Goal: Task Accomplishment & Management: Use online tool/utility

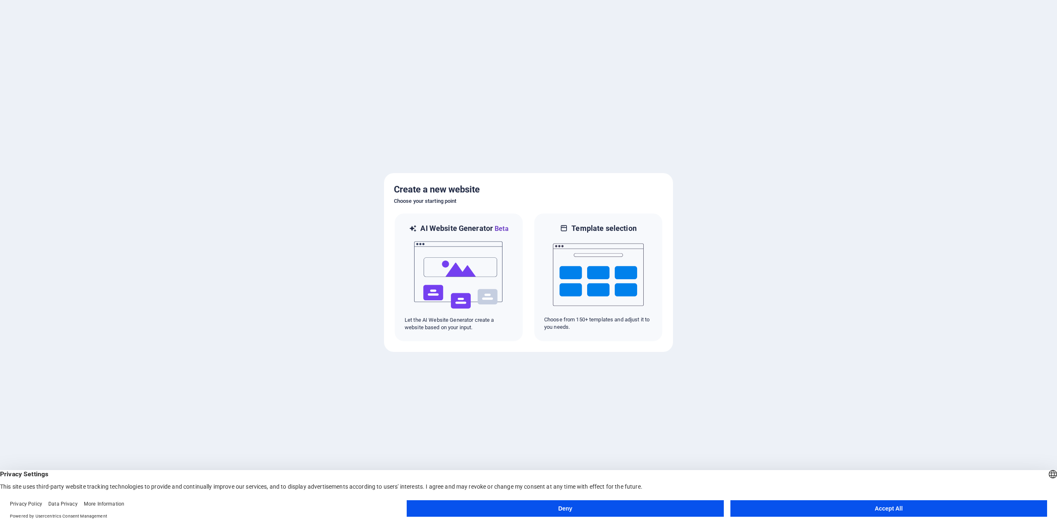
click at [573, 509] on button "Deny" at bounding box center [565, 508] width 317 height 17
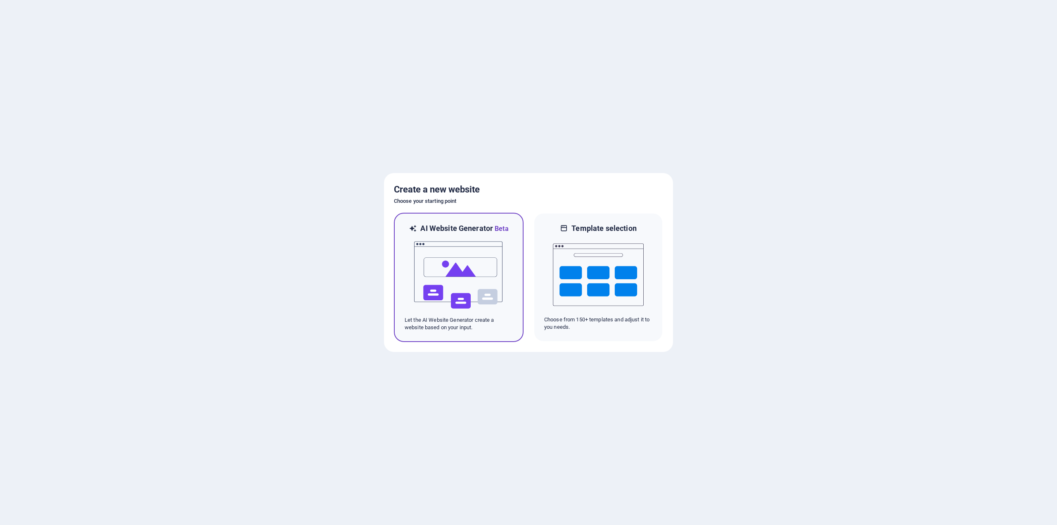
click at [442, 245] on img at bounding box center [458, 275] width 91 height 83
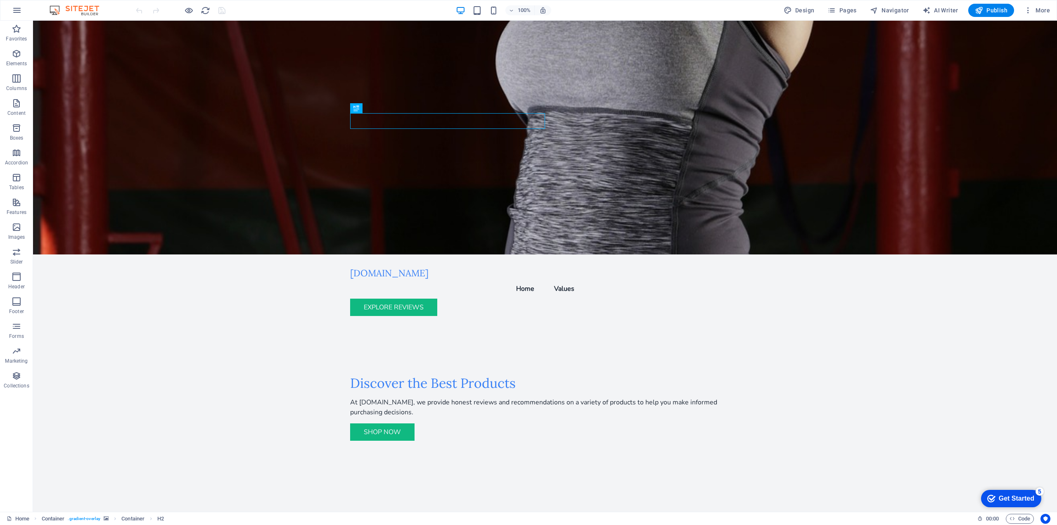
click at [1011, 497] on div "Get Started" at bounding box center [1017, 498] width 36 height 7
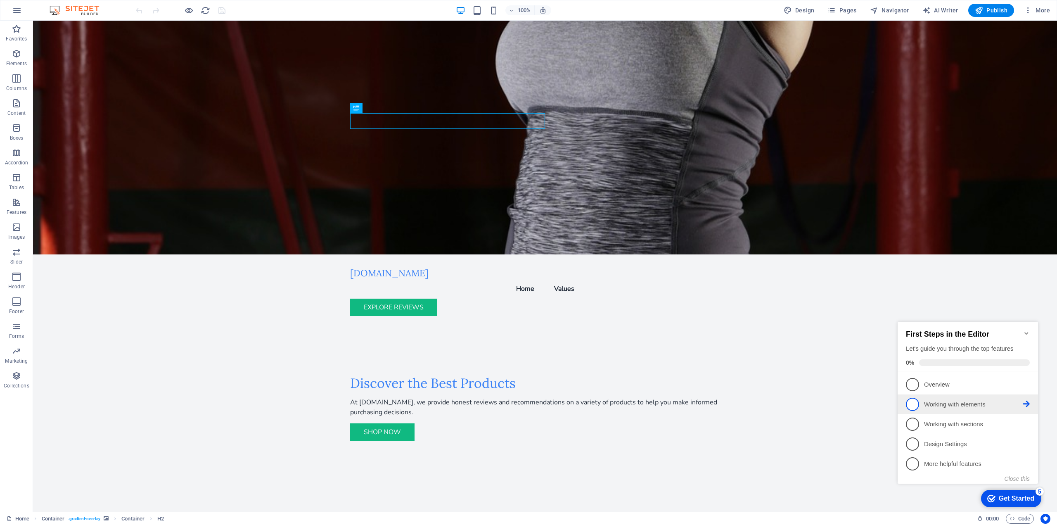
click at [930, 405] on p "Working with elements - incomplete" at bounding box center [973, 404] width 99 height 9
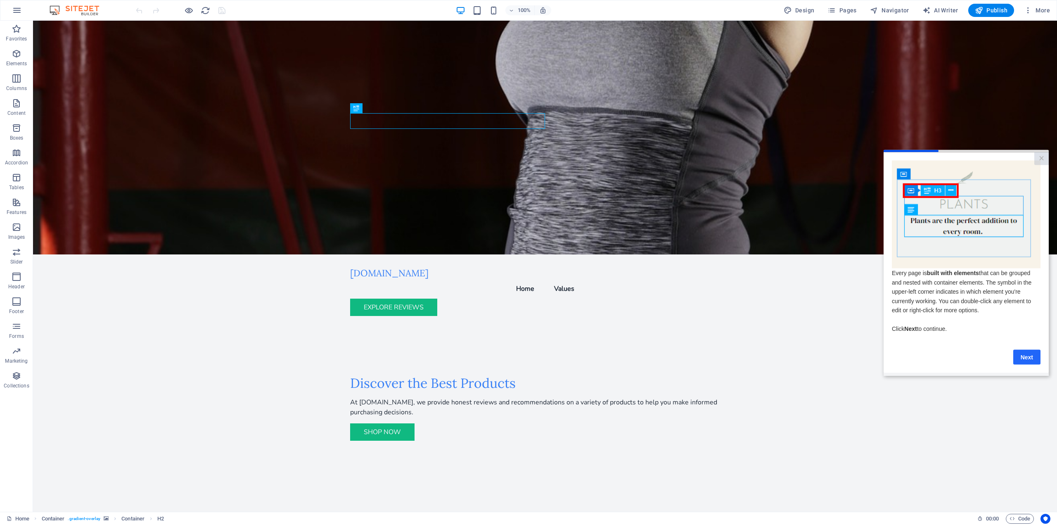
click at [1020, 363] on link "Next" at bounding box center [1026, 356] width 27 height 15
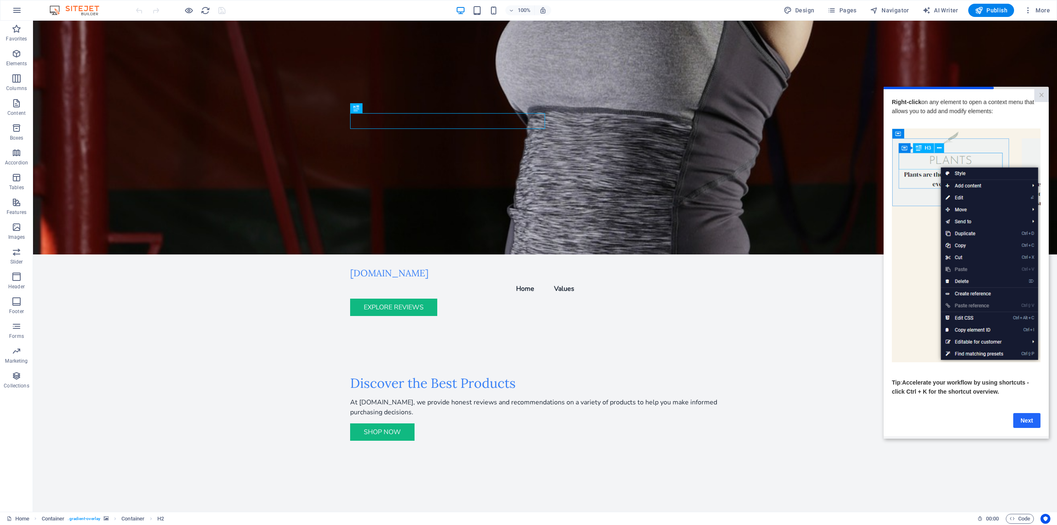
click at [1029, 421] on link "Next" at bounding box center [1026, 419] width 27 height 15
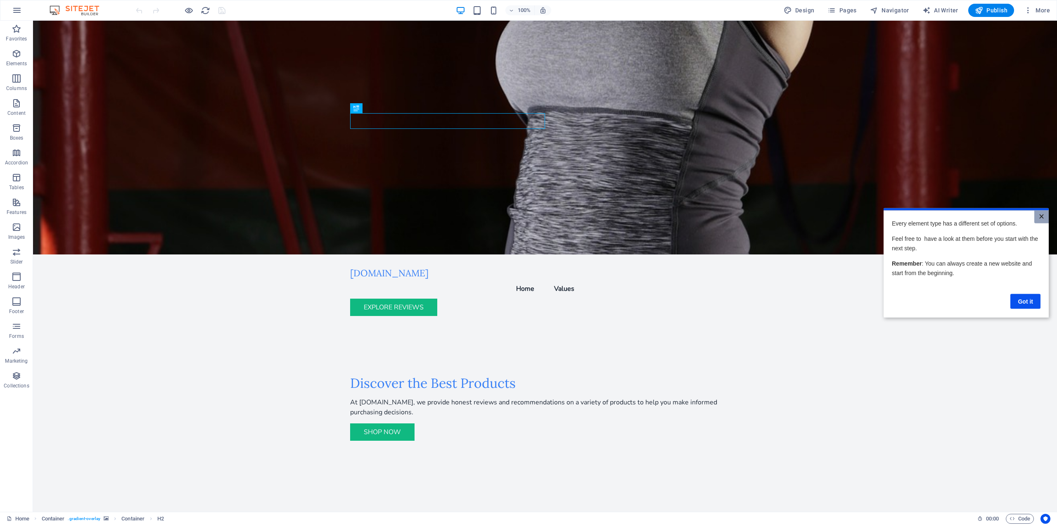
click at [1045, 216] on link "×" at bounding box center [1041, 216] width 14 height 13
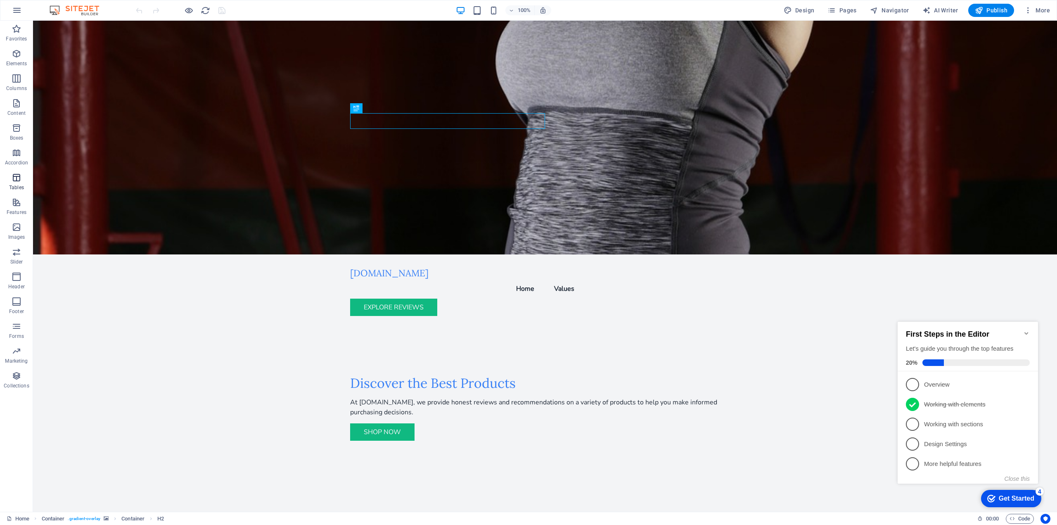
click at [15, 180] on icon "button" at bounding box center [17, 178] width 10 height 10
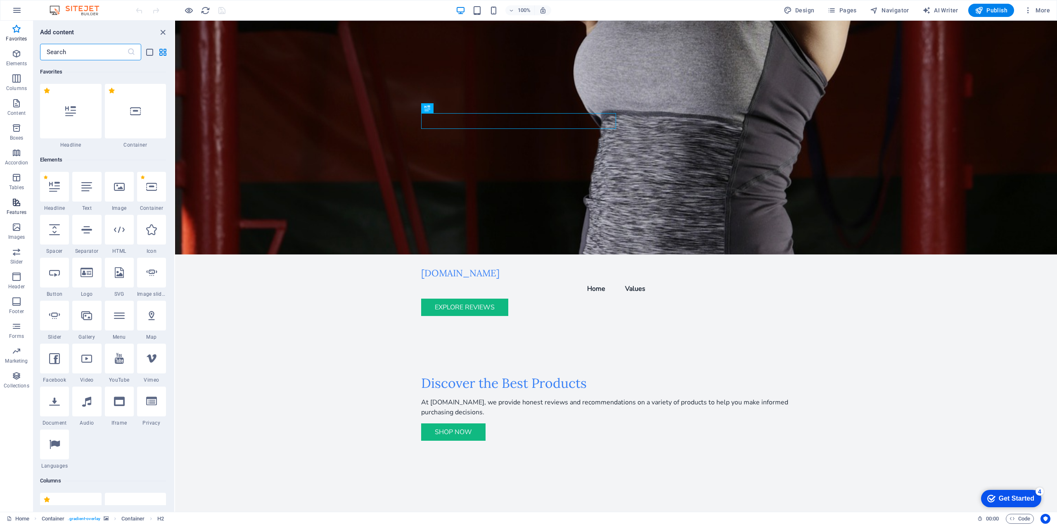
click at [21, 202] on icon "button" at bounding box center [17, 202] width 10 height 10
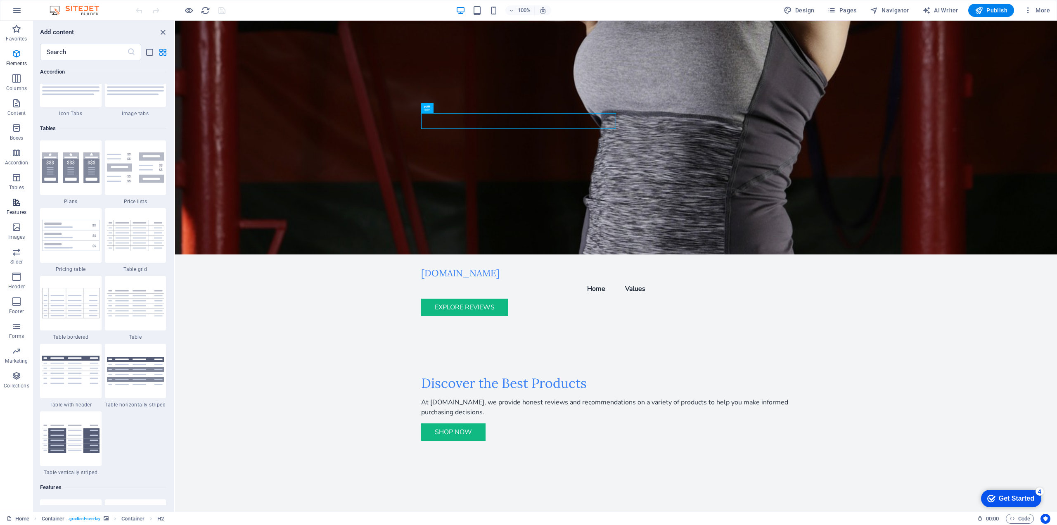
scroll to position [3218, 0]
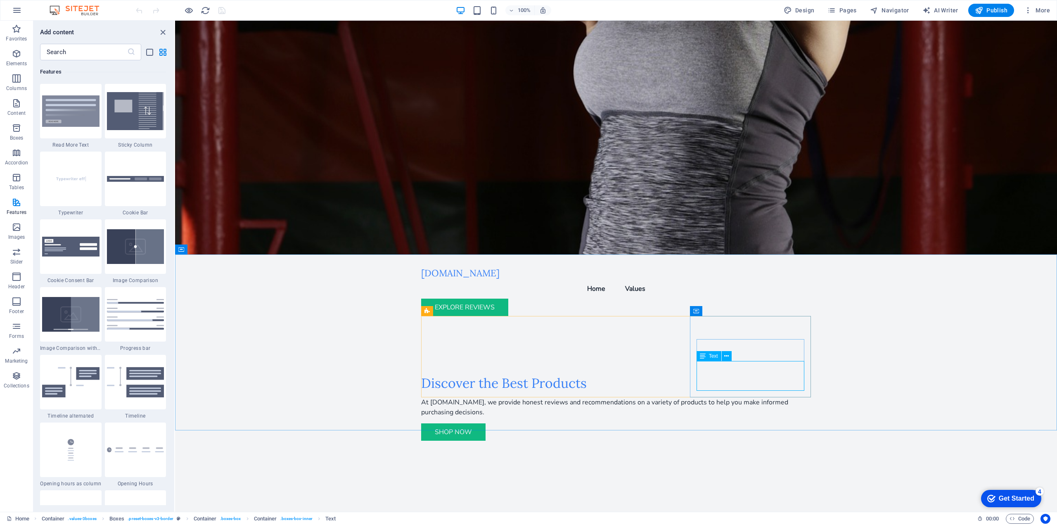
click at [715, 358] on span "Text" at bounding box center [713, 355] width 9 height 5
click at [706, 355] on div "Text" at bounding box center [708, 356] width 25 height 10
click at [707, 355] on div "Text" at bounding box center [708, 356] width 25 height 10
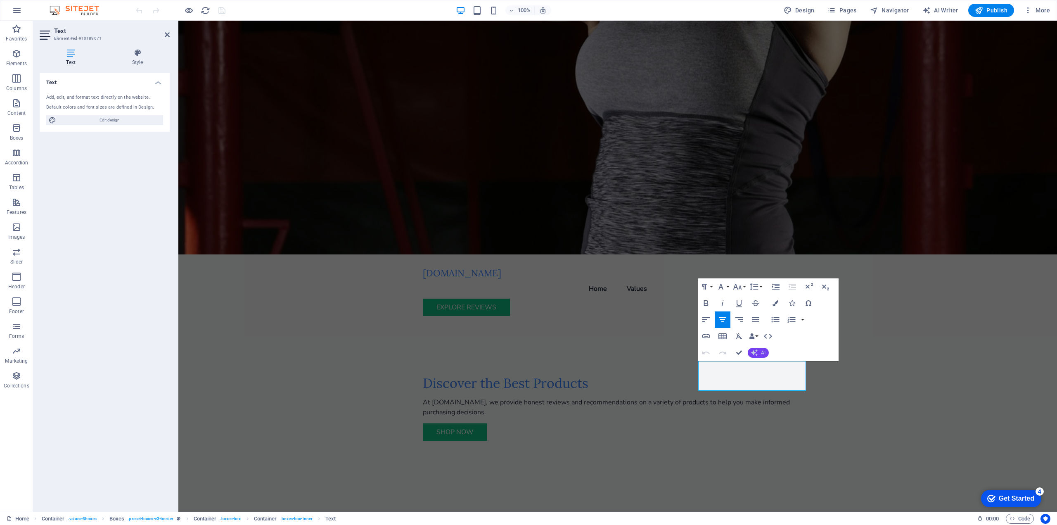
click at [761, 355] on span "AI" at bounding box center [763, 352] width 5 height 5
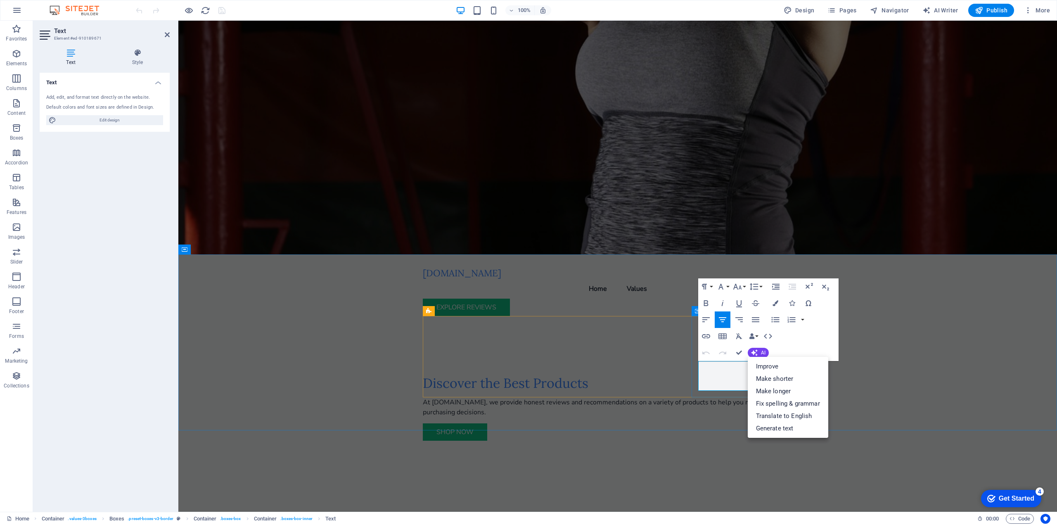
click at [778, 428] on link "Generate text" at bounding box center [788, 428] width 80 height 12
select select "English"
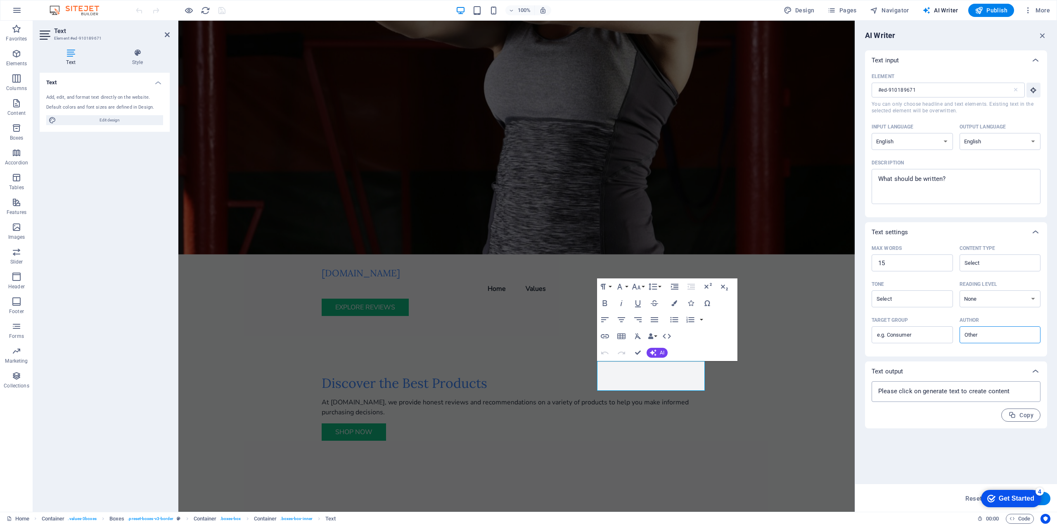
type textarea "x"
click at [1018, 393] on textarea at bounding box center [956, 391] width 161 height 12
type textarea "x"
click at [959, 182] on textarea "Description x ​" at bounding box center [956, 186] width 161 height 27
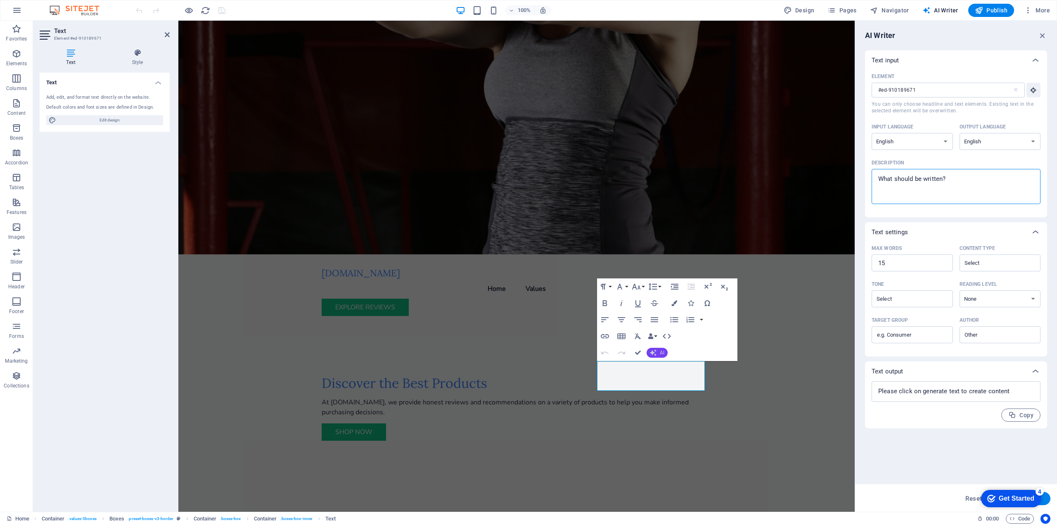
click at [658, 352] on button "AI" at bounding box center [656, 353] width 21 height 10
click at [673, 426] on link "Generate text" at bounding box center [686, 428] width 80 height 12
click at [944, 11] on span "AI Writer" at bounding box center [940, 10] width 36 height 8
click at [930, 188] on textarea "Description x ​" at bounding box center [956, 186] width 161 height 27
drag, startPoint x: 1138, startPoint y: 193, endPoint x: 845, endPoint y: 181, distance: 292.5
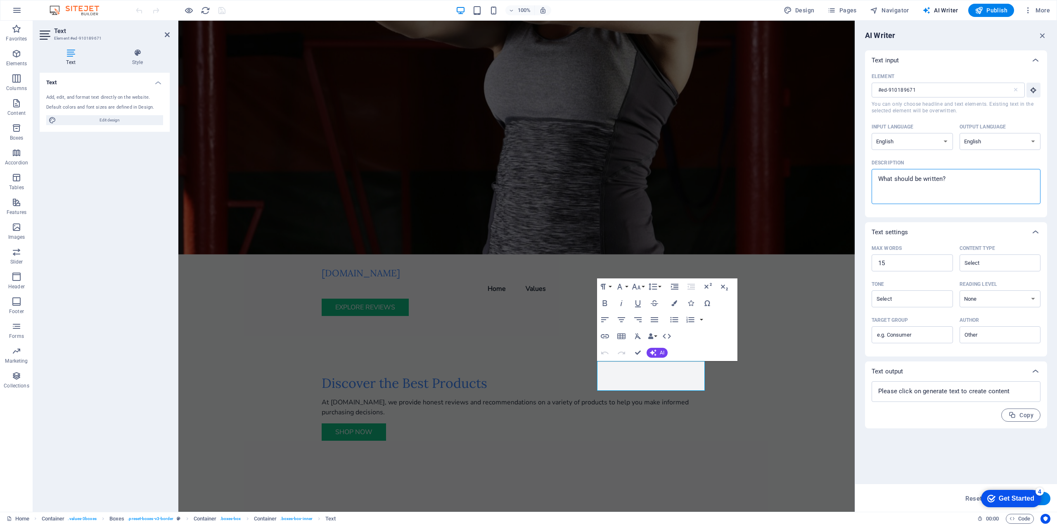
click at [940, 175] on textarea "Description x ​" at bounding box center [956, 186] width 161 height 27
type textarea "x"
click at [983, 185] on textarea "Description x ​" at bounding box center [956, 186] width 161 height 27
drag, startPoint x: 1154, startPoint y: 199, endPoint x: 833, endPoint y: 192, distance: 321.2
paste textarea "All reviews are independently written, fair, and unbiased, ensuring honest prod…"
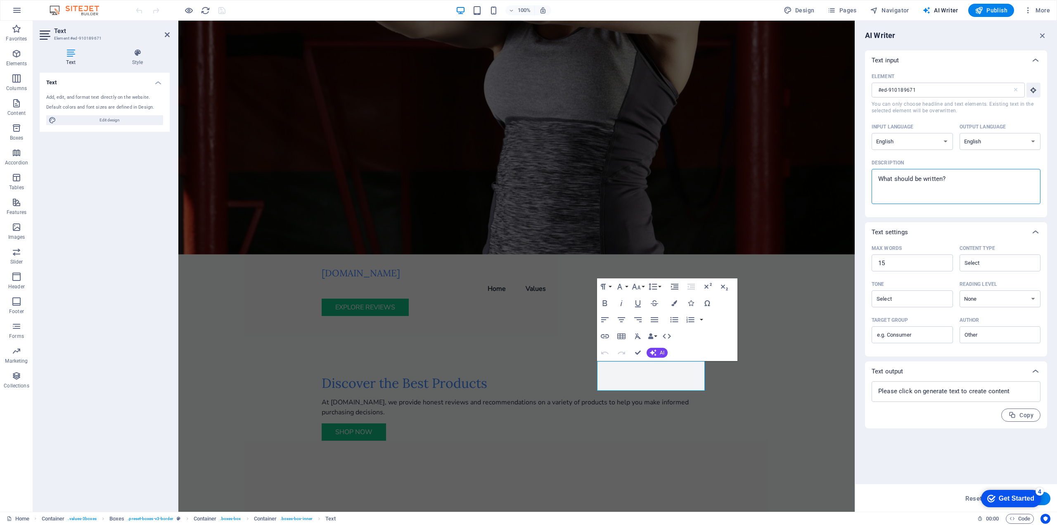
type textarea "All reviews are independently written, fair, and unbiased, ensuring honest prod…"
type textarea "x"
type textarea "All reviews are independently written, fair, and unbiased, ensuring honest prod…"
click at [953, 202] on div "All reviews are independently written, fair, and unbiased, ensuring honest prod…" at bounding box center [955, 186] width 169 height 35
click at [953, 200] on textarea "All reviews are independently written, fair, and unbiased, ensuring honest prod…" at bounding box center [956, 186] width 161 height 27
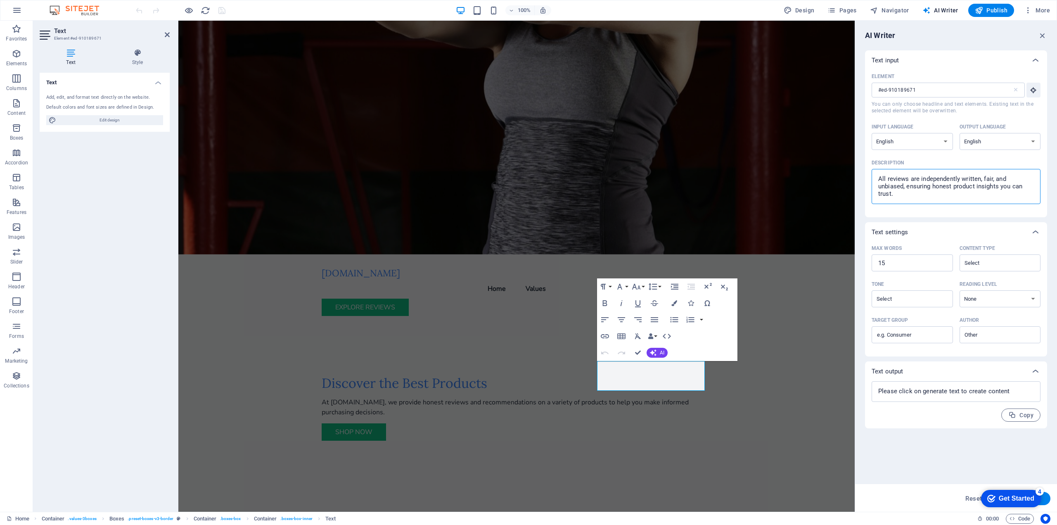
type textarea "x"
click at [917, 468] on div "Text input Element #ed-910189671 ​ You can only choose headline and text elemen…" at bounding box center [956, 262] width 182 height 425
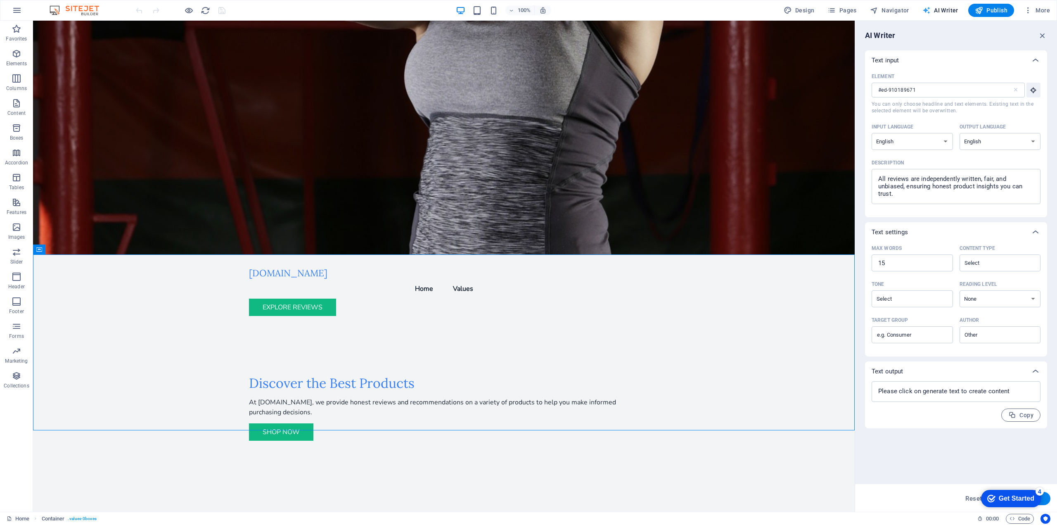
click at [944, 12] on span "AI Writer" at bounding box center [940, 10] width 36 height 8
click at [892, 13] on span "Navigator" at bounding box center [889, 10] width 39 height 8
click at [887, 12] on span "Navigator" at bounding box center [889, 10] width 39 height 8
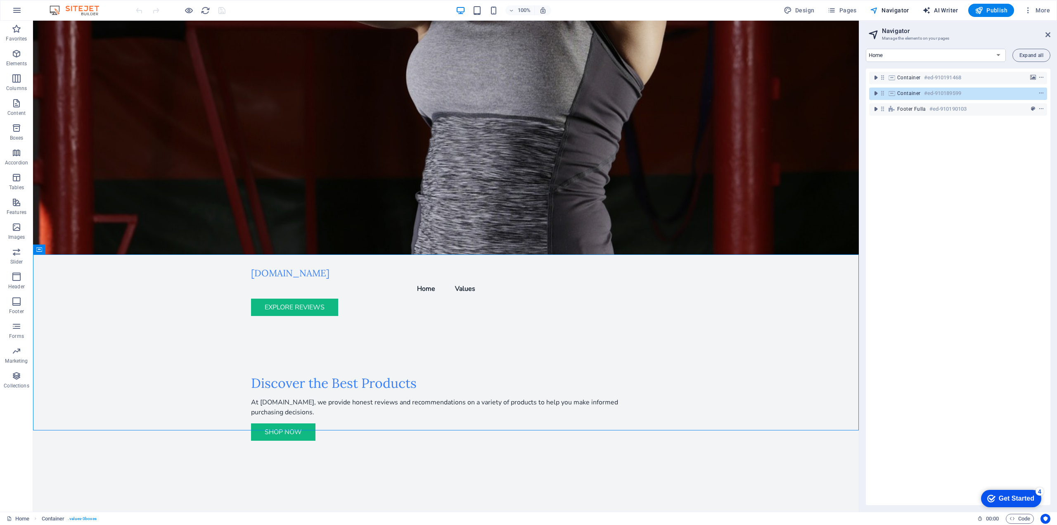
click at [936, 12] on span "AI Writer" at bounding box center [940, 10] width 36 height 8
select select "English"
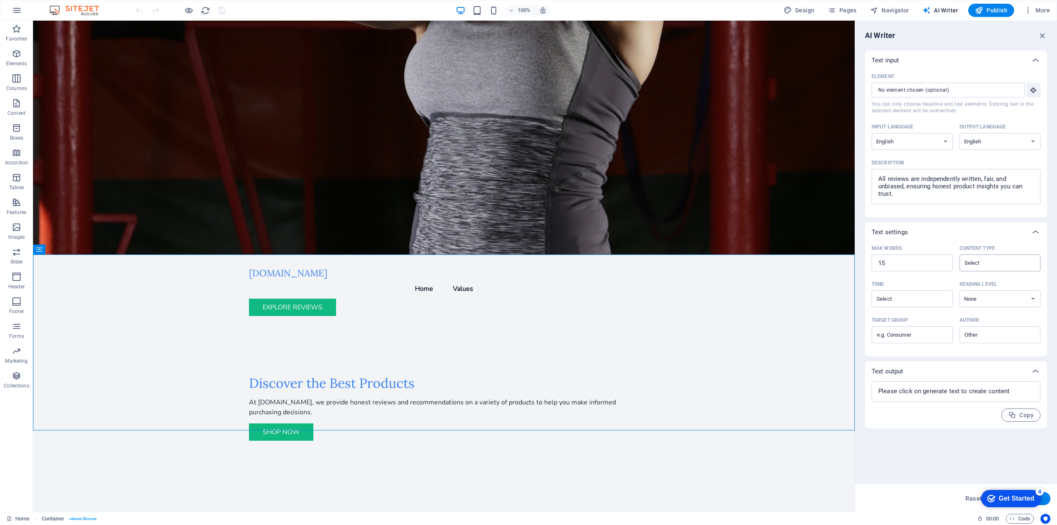
click at [1001, 260] on input "Content type ​" at bounding box center [993, 263] width 63 height 12
click at [953, 231] on div "Text settings" at bounding box center [948, 232] width 154 height 8
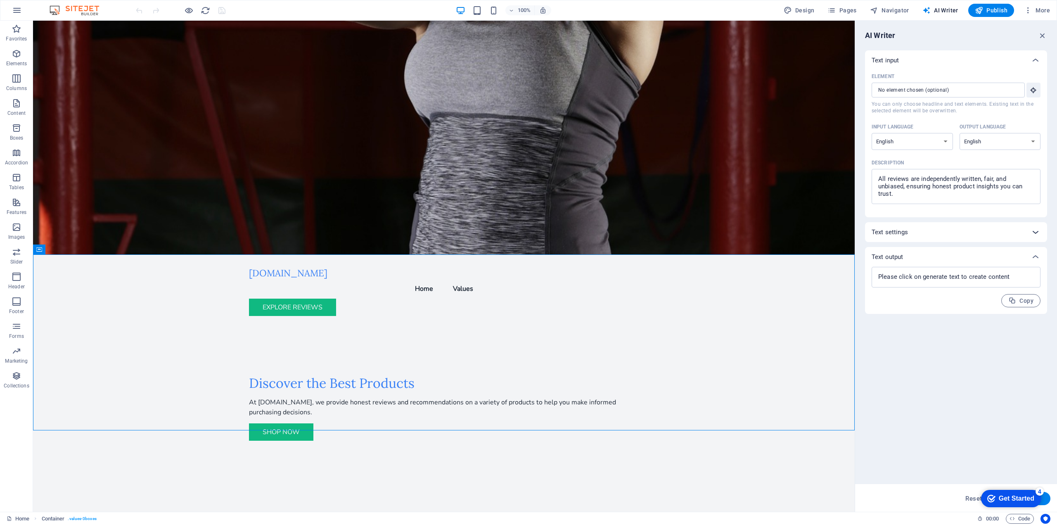
click at [1034, 230] on icon at bounding box center [1035, 232] width 10 height 10
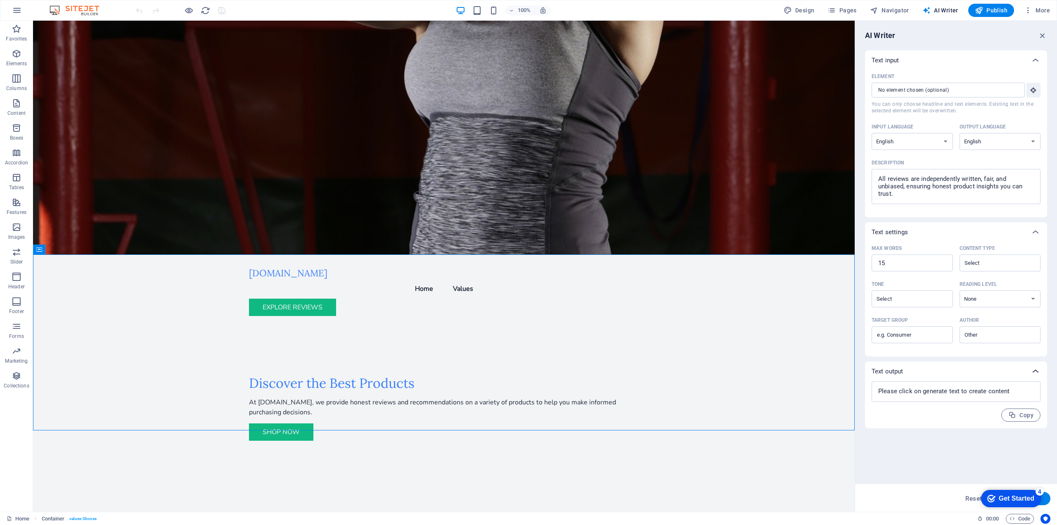
click at [1036, 367] on icon at bounding box center [1035, 371] width 10 height 10
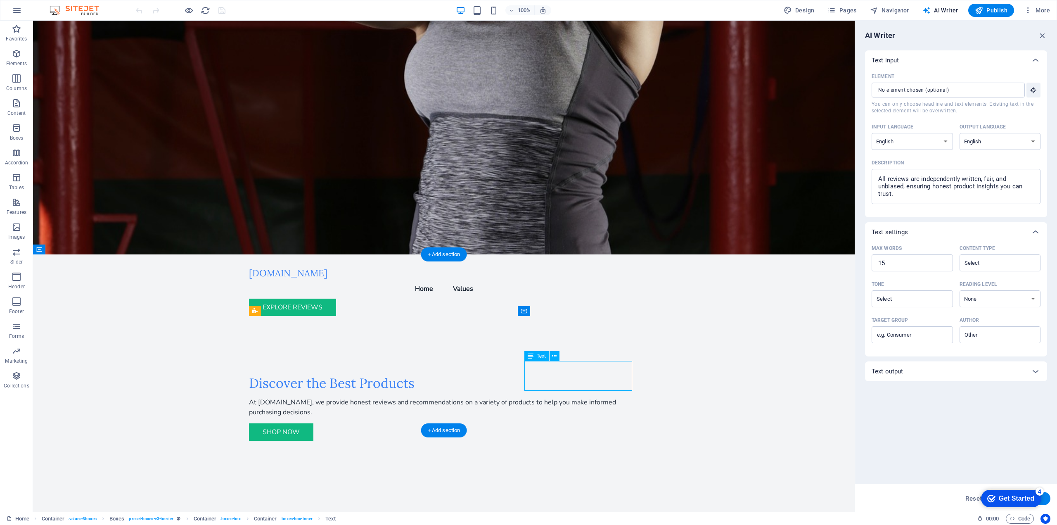
click at [554, 355] on icon at bounding box center [554, 356] width 5 height 9
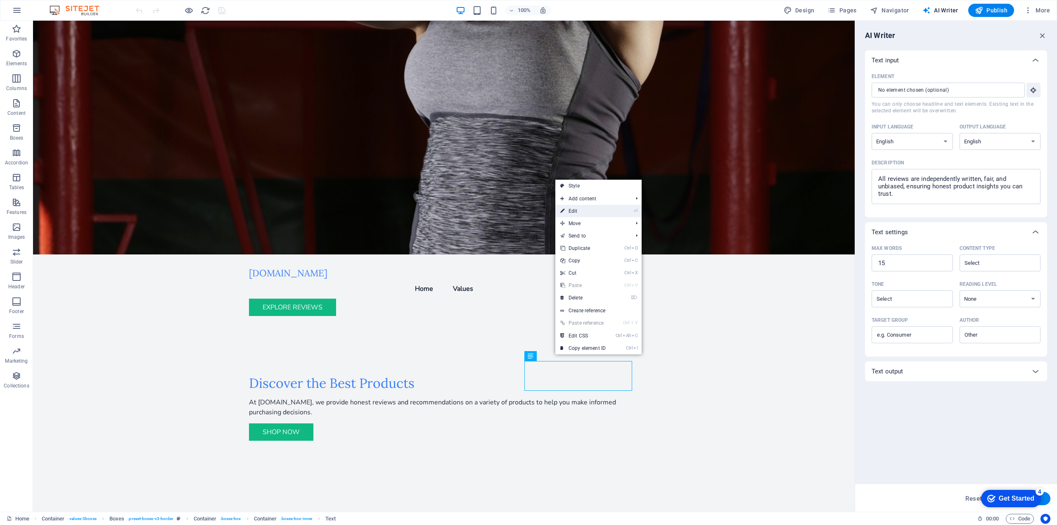
click at [568, 215] on link "⏎ Edit" at bounding box center [582, 211] width 55 height 12
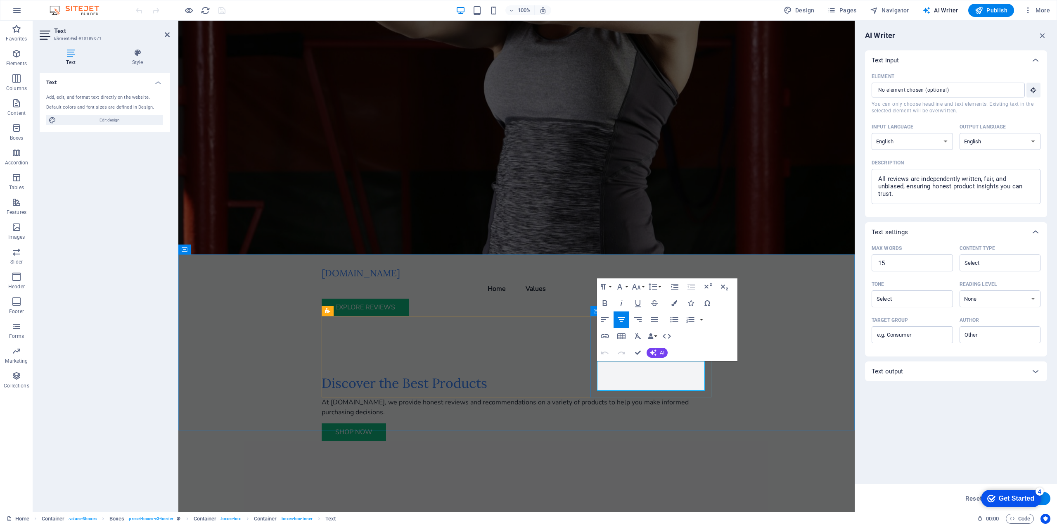
drag, startPoint x: 669, startPoint y: 384, endPoint x: 597, endPoint y: 369, distance: 73.8
drag, startPoint x: 898, startPoint y: 196, endPoint x: 876, endPoint y: 181, distance: 27.1
click at [876, 181] on textarea "All reviews are independently written, fair, and unbiased, ensuring honest prod…" at bounding box center [956, 186] width 161 height 27
type textarea "x"
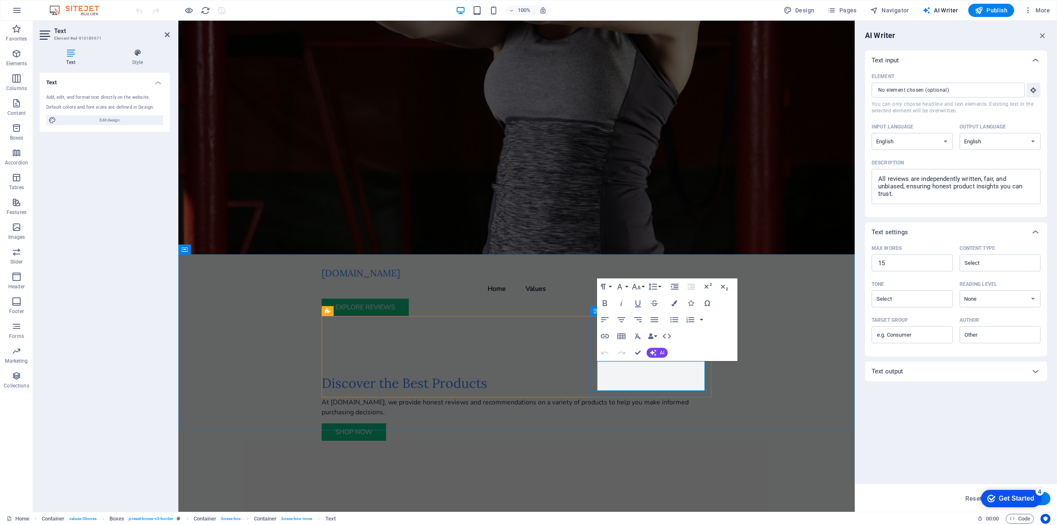
drag, startPoint x: 670, startPoint y: 385, endPoint x: 591, endPoint y: 373, distance: 79.4
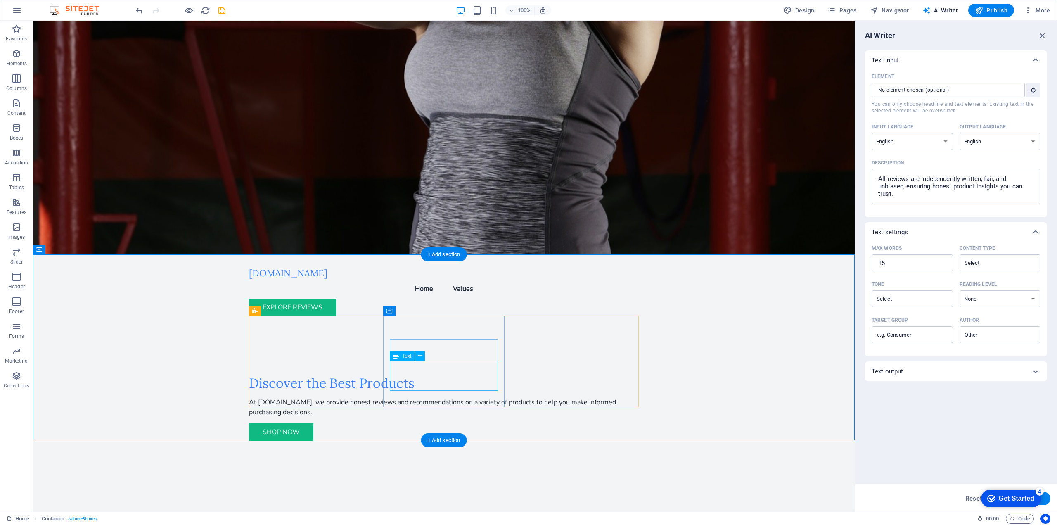
drag, startPoint x: 426, startPoint y: 376, endPoint x: 279, endPoint y: 376, distance: 147.0
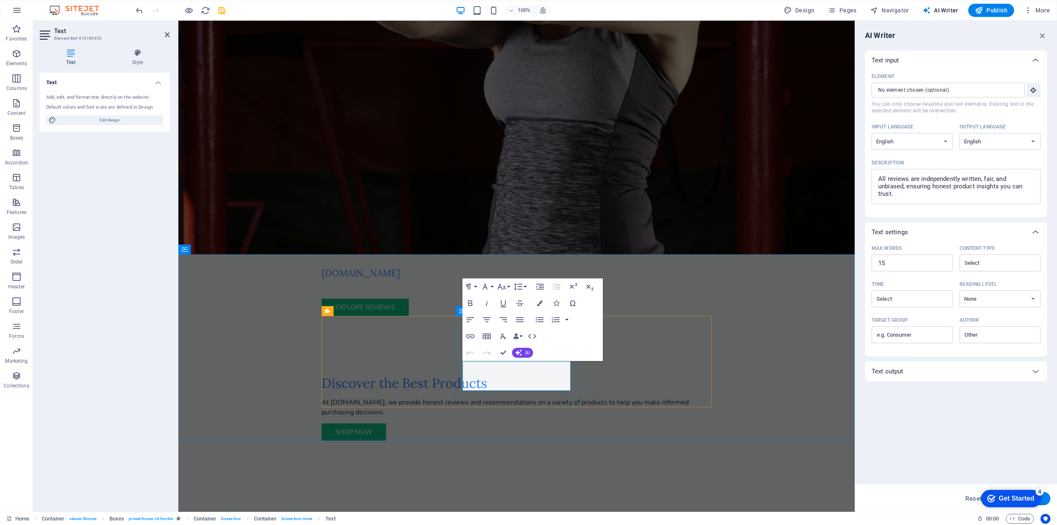
drag, startPoint x: 565, startPoint y: 386, endPoint x: 468, endPoint y: 368, distance: 98.2
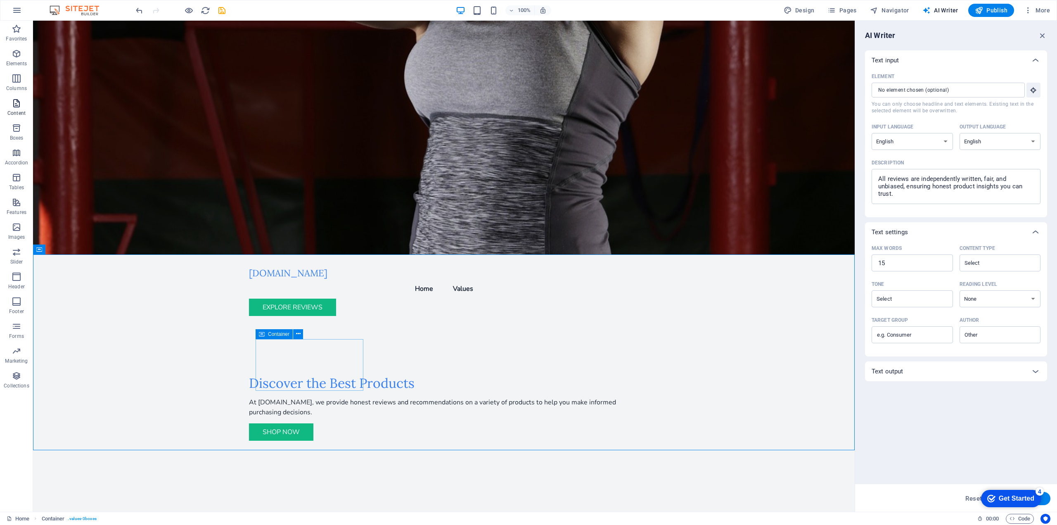
click at [17, 106] on icon "button" at bounding box center [17, 103] width 10 height 10
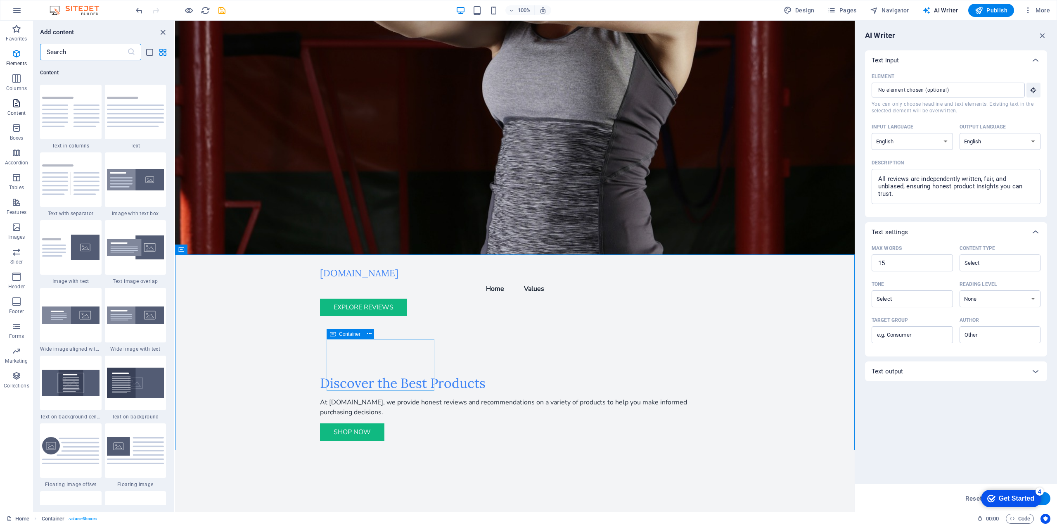
scroll to position [1444, 0]
click at [17, 54] on icon "button" at bounding box center [17, 54] width 10 height 10
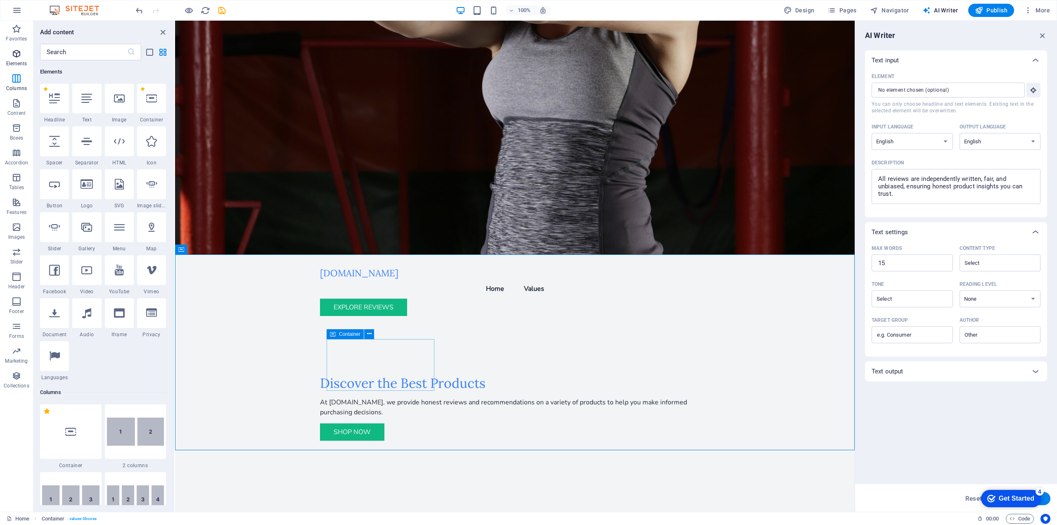
scroll to position [88, 0]
click at [19, 175] on icon "button" at bounding box center [17, 178] width 10 height 10
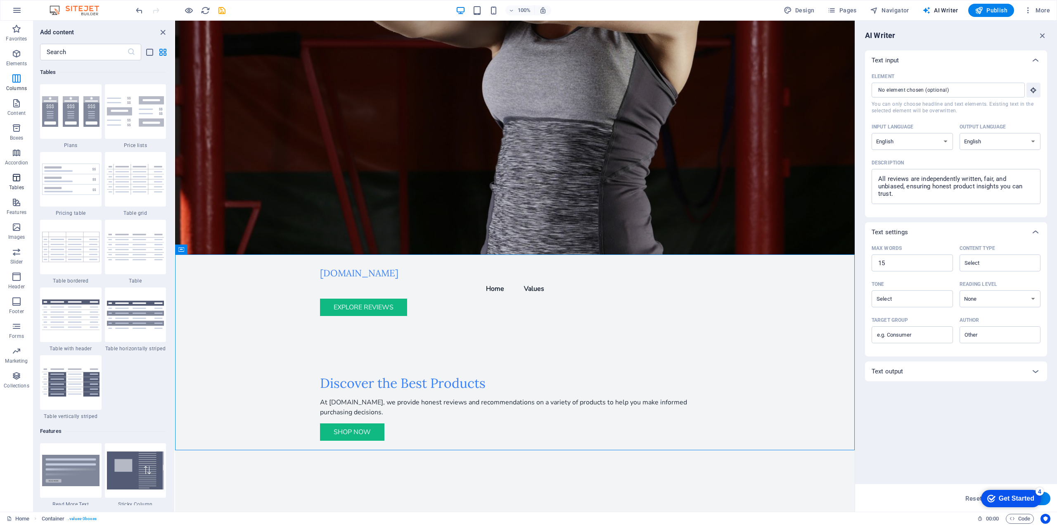
scroll to position [2859, 0]
click at [356, 423] on div "Shop Now" at bounding box center [515, 431] width 390 height 17
click at [357, 163] on icon at bounding box center [355, 166] width 5 height 9
drag, startPoint x: 1012, startPoint y: 495, endPoint x: 1921, endPoint y: 930, distance: 1007.6
click at [974, 485] on html "checkmark Get Started 4 First Steps in the Editor Let's guide you through the t…" at bounding box center [1009, 497] width 70 height 25
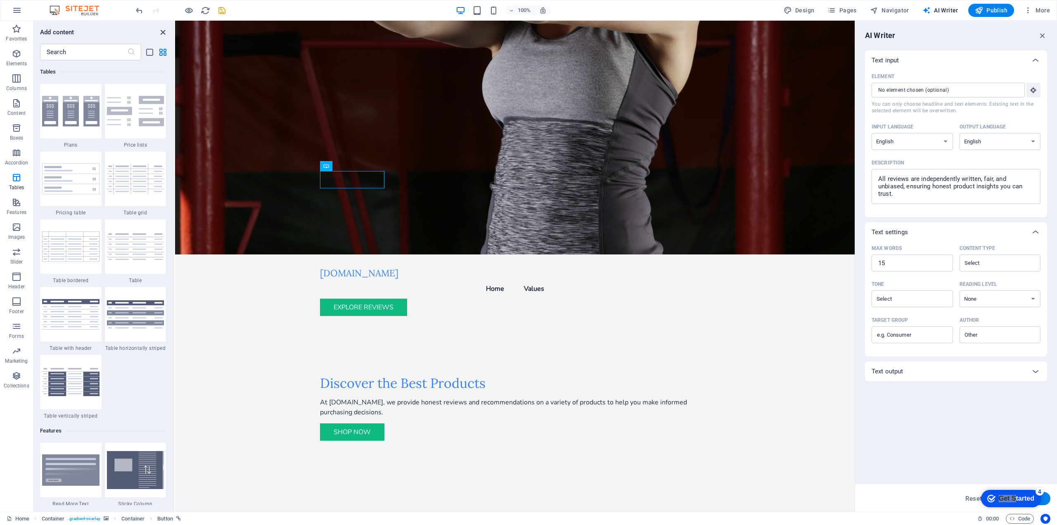
click at [165, 34] on icon "close panel" at bounding box center [162, 32] width 9 height 9
